Goal: Task Accomplishment & Management: Manage account settings

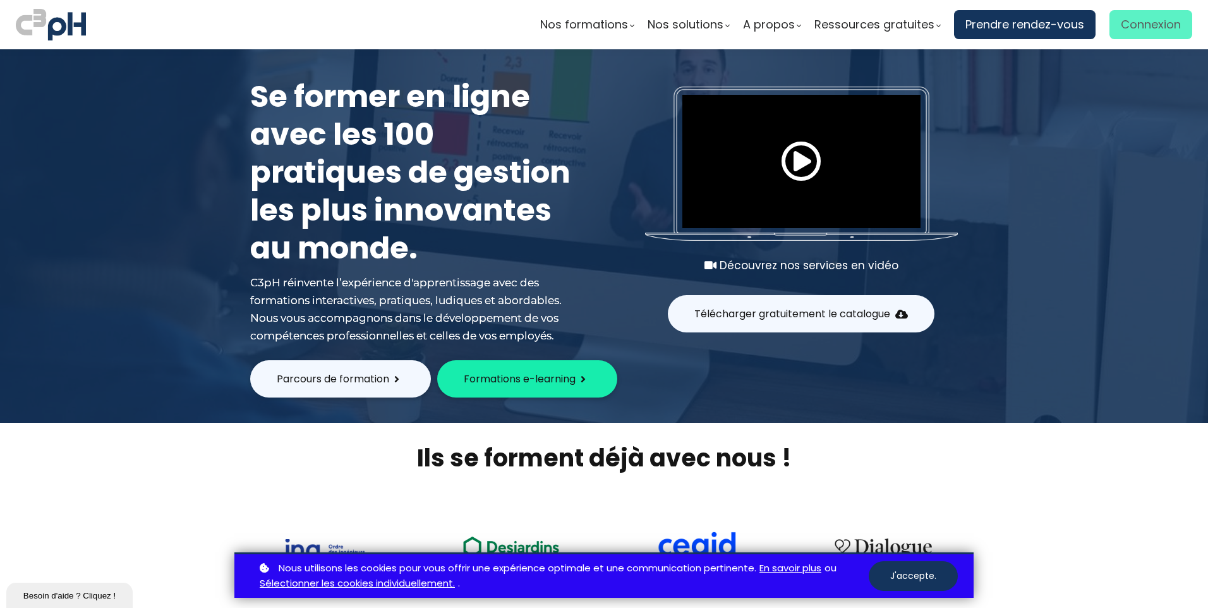
click at [1153, 25] on span "Connexion" at bounding box center [1151, 24] width 60 height 19
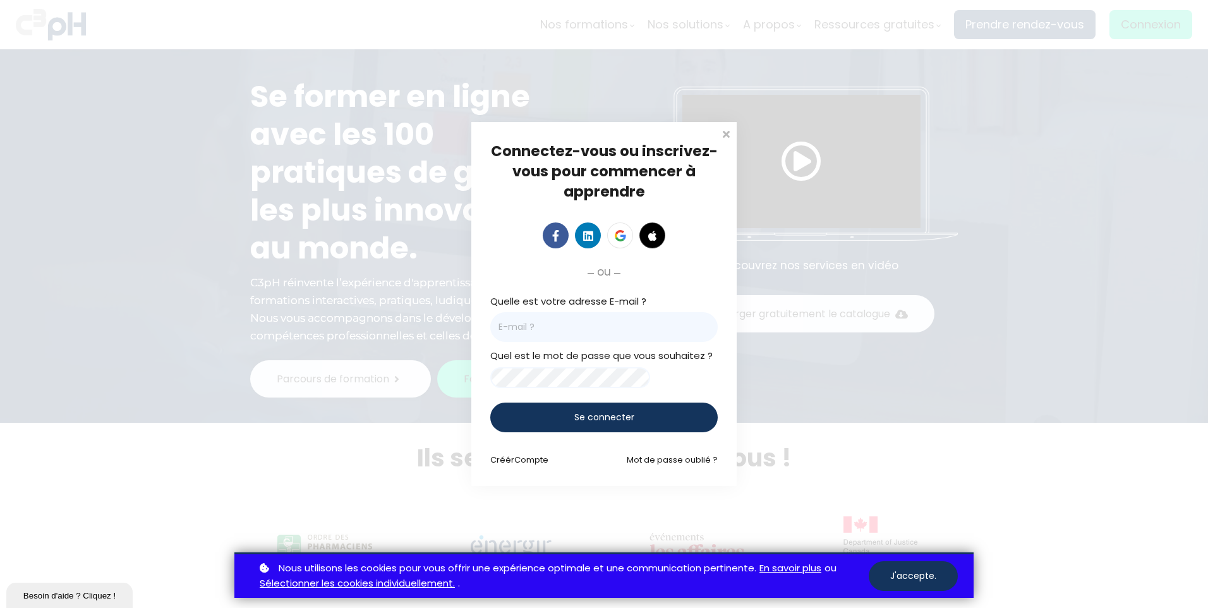
click at [548, 317] on input "email" at bounding box center [604, 327] width 228 height 30
type input "[EMAIL_ADDRESS][DOMAIN_NAME]"
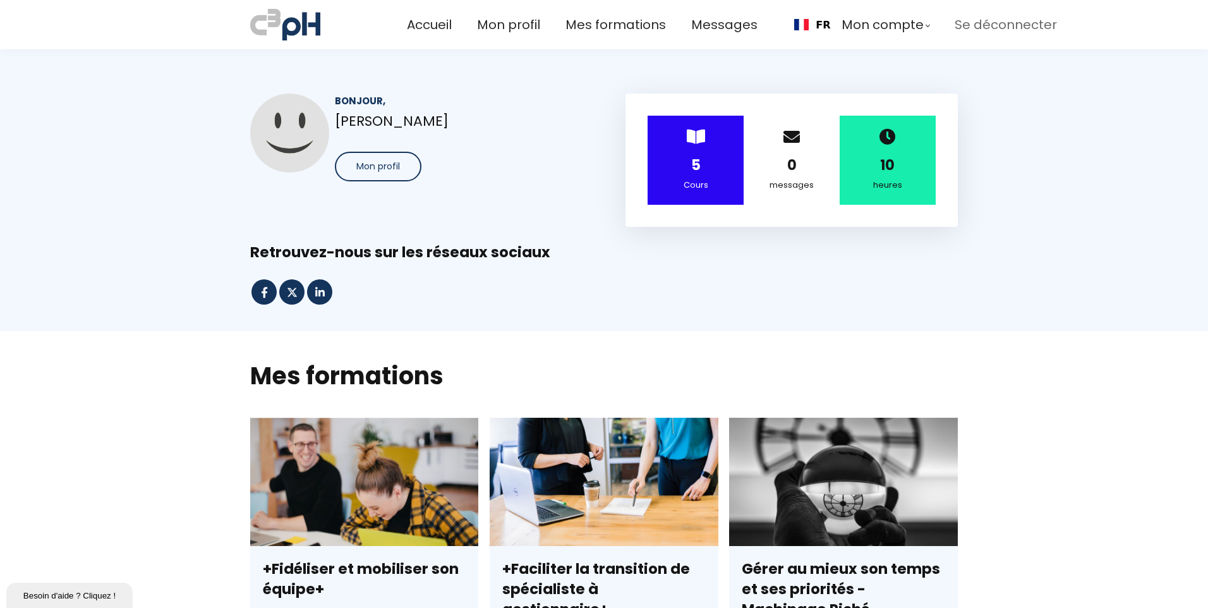
click at [992, 21] on span "Se déconnecter" at bounding box center [1006, 25] width 102 height 21
